Goal: Information Seeking & Learning: Check status

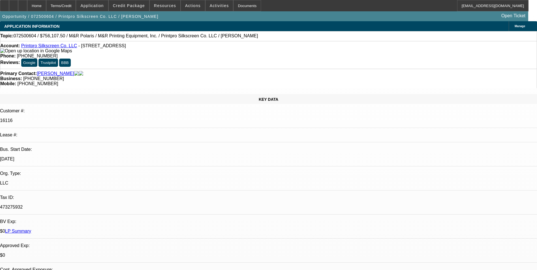
select select "0"
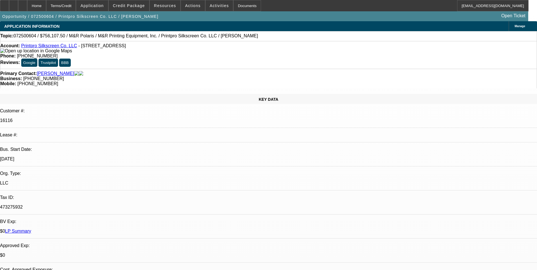
select select "0"
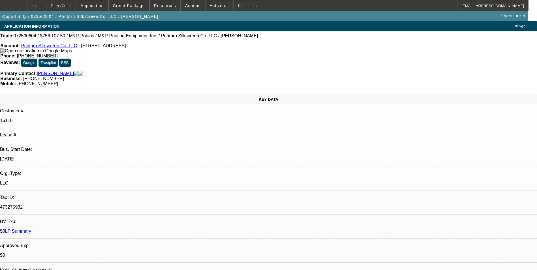
select select "0"
select select "1"
select select "2"
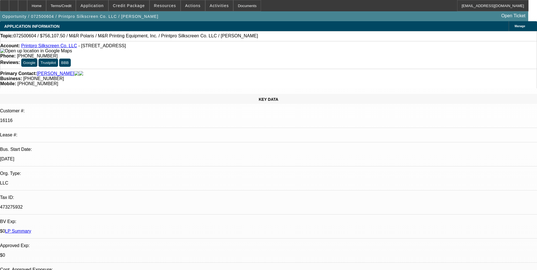
select select "1"
select select "2"
select select "1"
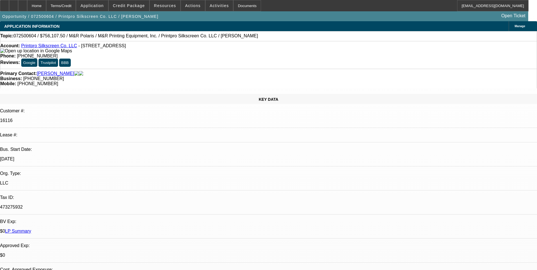
select select "2"
select select "1"
select select "2"
click at [134, 7] on span "Credit Package" at bounding box center [129, 5] width 32 height 5
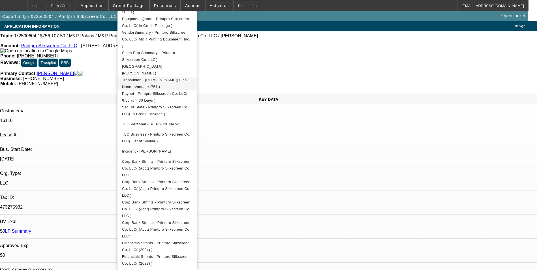
scroll to position [166, 0]
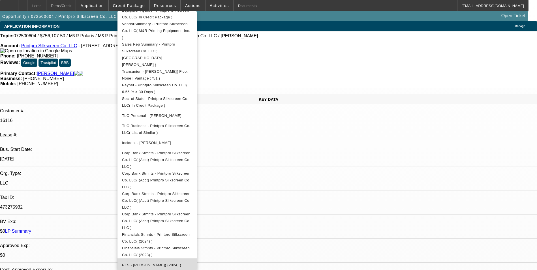
click at [177, 258] on button "PFS - Coughlin, Derek( (2024) )" at bounding box center [156, 265] width 79 height 14
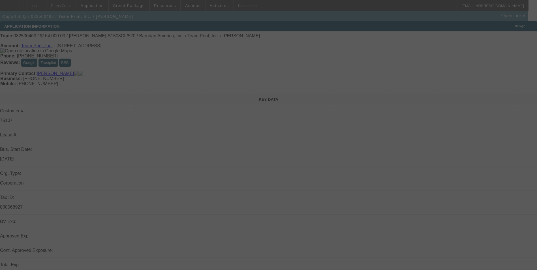
select select "0"
select select "2"
select select "0"
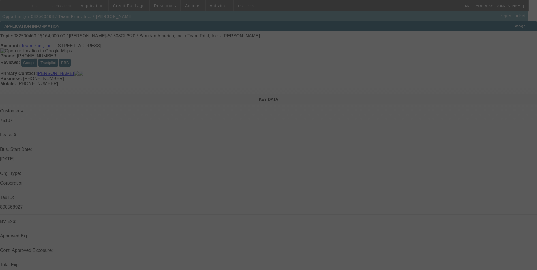
select select "0"
select select "2"
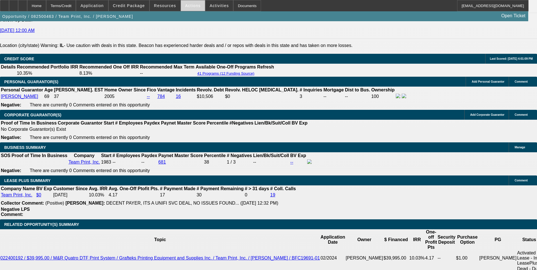
scroll to position [836, 0]
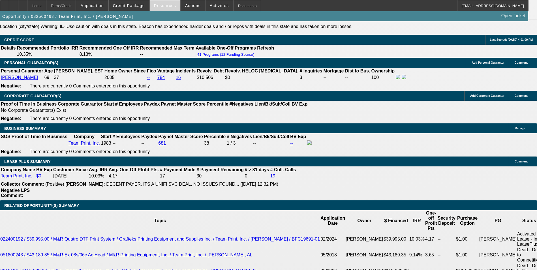
click at [173, 7] on span "Resources" at bounding box center [165, 5] width 22 height 5
click at [166, 5] on div at bounding box center [268, 135] width 537 height 270
click at [166, 5] on span "Resources" at bounding box center [165, 5] width 22 height 5
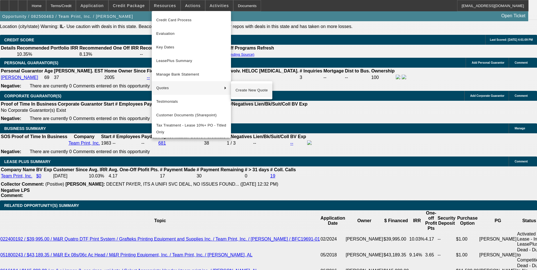
click at [250, 89] on span "Create New Quote" at bounding box center [251, 90] width 32 height 7
